Goal: Find specific page/section: Find specific page/section

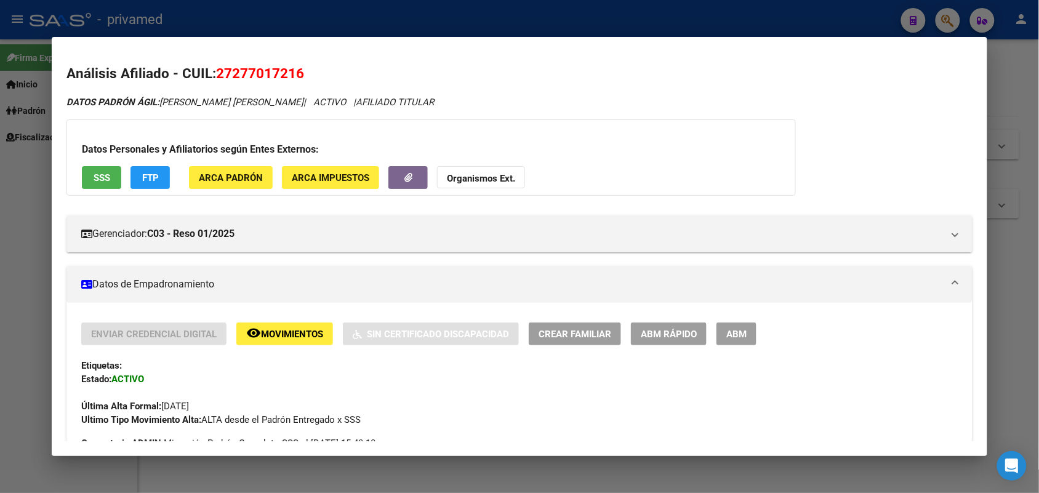
click at [1018, 150] on div at bounding box center [519, 246] width 1039 height 493
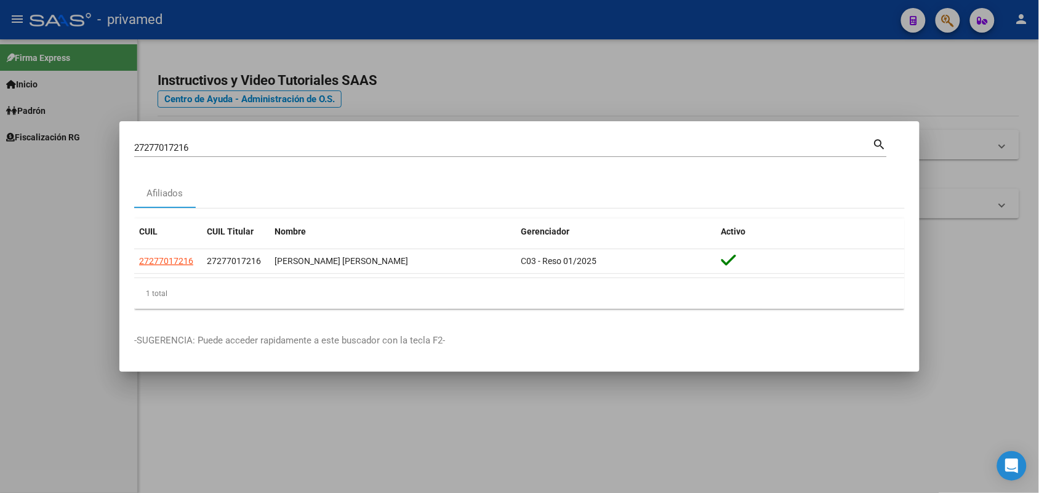
click at [608, 154] on div "27277017216 Buscar (apellido, dni, cuil, nro traspaso, cuit, obra social)" at bounding box center [503, 148] width 739 height 18
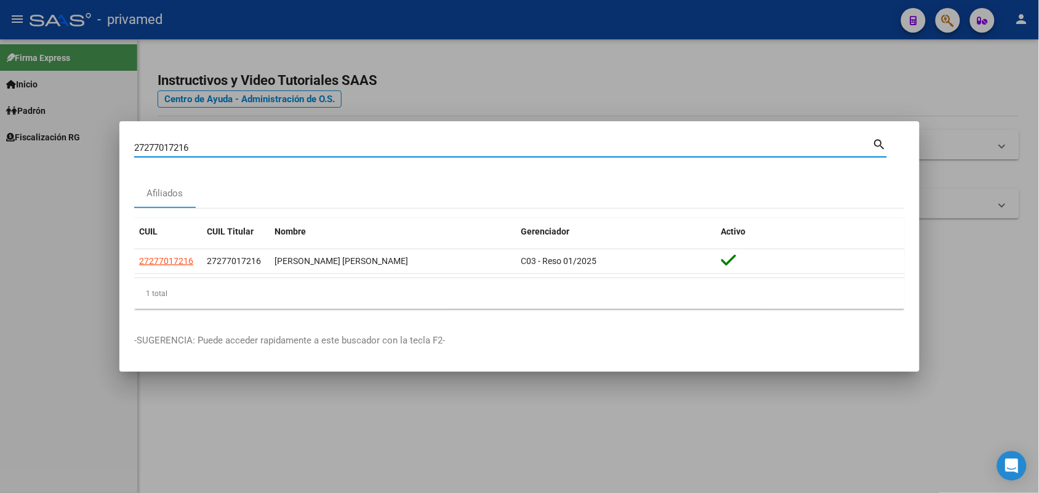
click at [608, 152] on input "27277017216" at bounding box center [503, 147] width 739 height 11
drag, startPoint x: 608, startPoint y: 152, endPoint x: 608, endPoint y: 313, distance: 160.7
click at [608, 313] on div "CUIL CUIL Titular Nombre Gerenciador Activo 27277017216 27277017216 ENCISO ANGU…" at bounding box center [519, 264] width 771 height 110
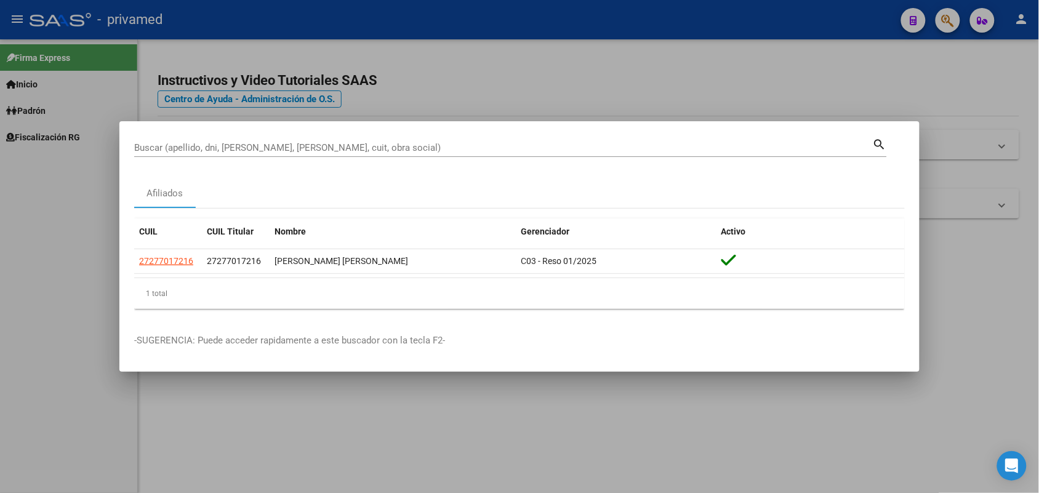
click at [638, 139] on div "Buscar (apellido, dni, [PERSON_NAME], [PERSON_NAME], cuit, obra social)" at bounding box center [503, 148] width 739 height 18
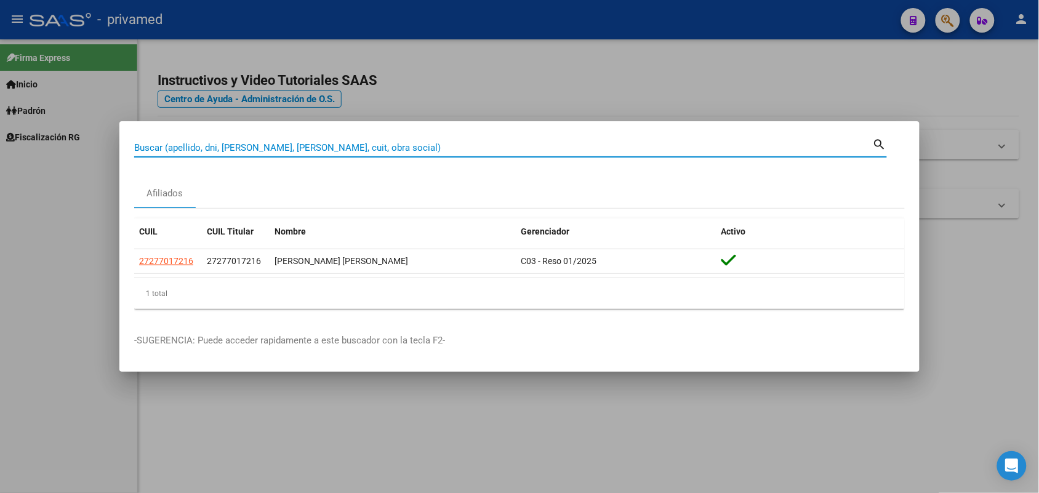
click at [636, 142] on input "Buscar (apellido, dni, [PERSON_NAME], [PERSON_NAME], cuit, obra social)" at bounding box center [503, 147] width 739 height 11
paste input "27168700690"
type input "27168700690"
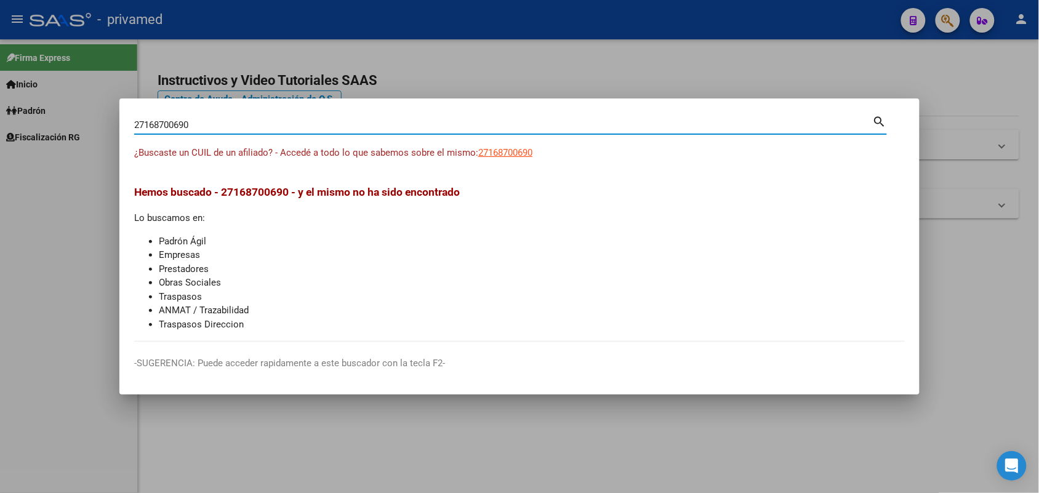
click at [981, 288] on div at bounding box center [519, 246] width 1039 height 493
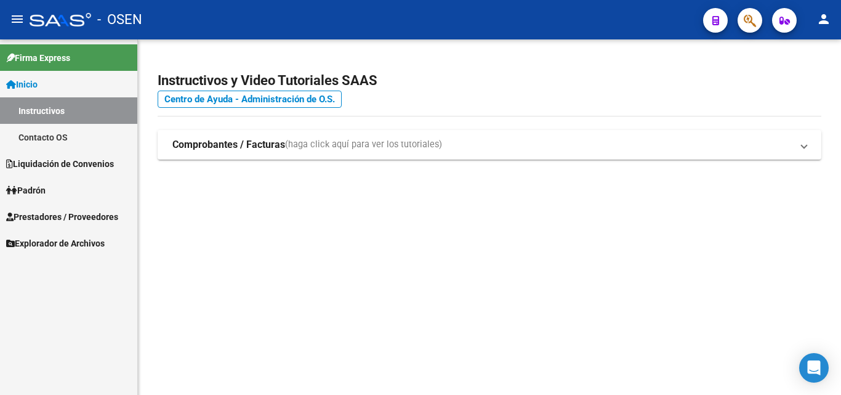
click at [747, 23] on icon "button" at bounding box center [750, 21] width 12 height 14
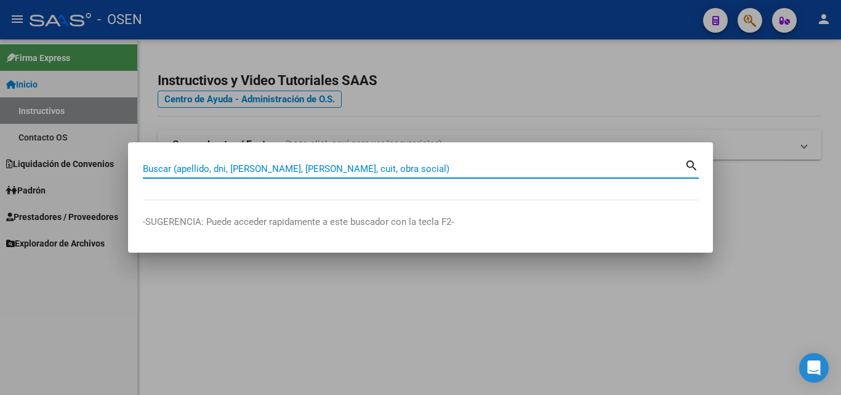
click at [344, 171] on input "Buscar (apellido, dni, [PERSON_NAME], [PERSON_NAME], cuit, obra social)" at bounding box center [414, 168] width 542 height 11
paste input "27168700690"
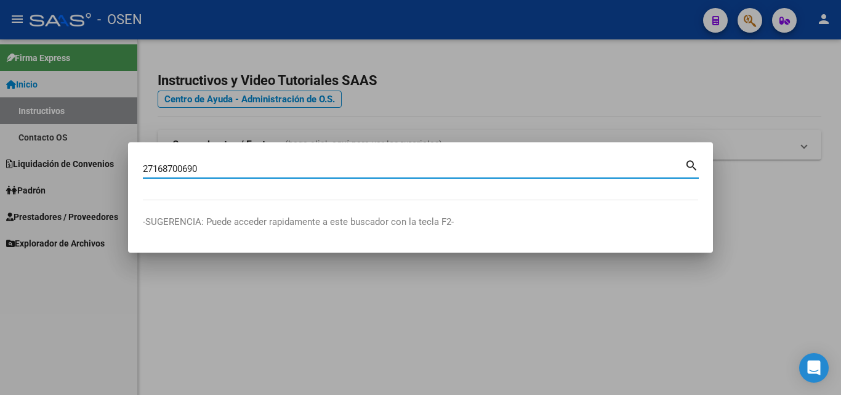
type input "27168700690"
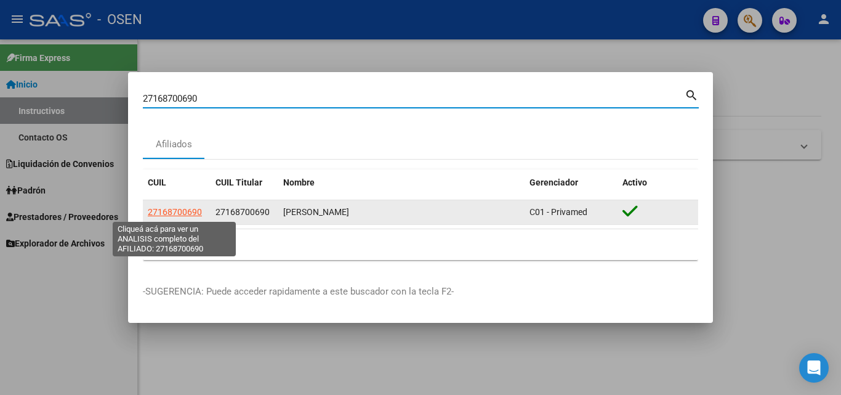
click at [191, 212] on span "27168700690" at bounding box center [175, 212] width 54 height 10
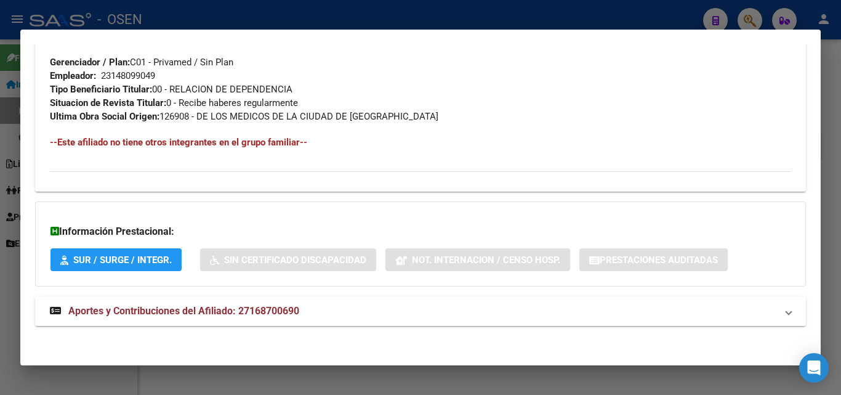
scroll to position [617, 0]
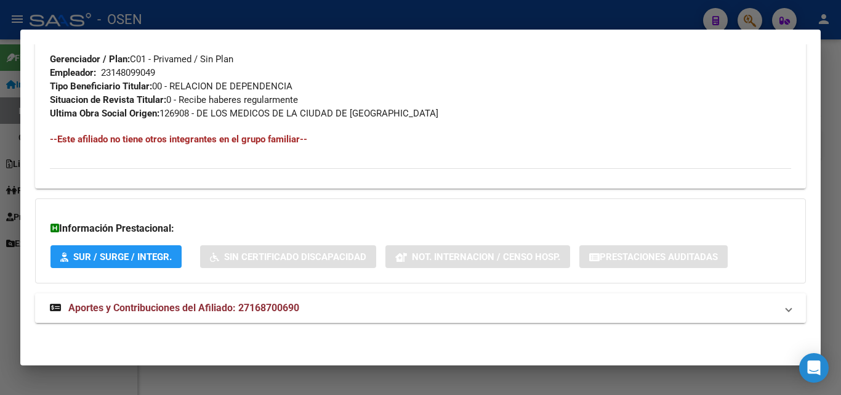
click at [281, 308] on span "Aportes y Contribuciones del Afiliado: 27168700690" at bounding box center [183, 308] width 231 height 12
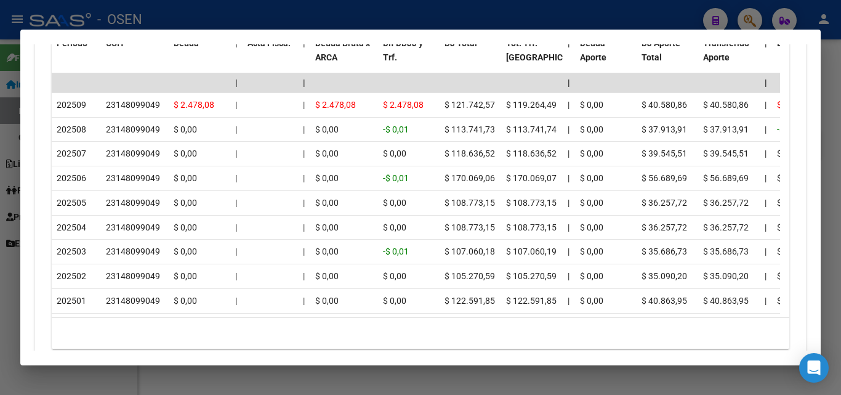
scroll to position [1109, 0]
